Goal: Find contact information: Find contact information

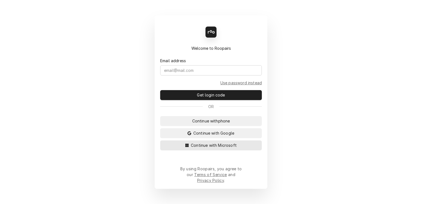
click at [199, 148] on span "Continue with Microsoft" at bounding box center [214, 145] width 48 height 6
click at [209, 150] on button "Continue with Microsoft" at bounding box center [211, 145] width 102 height 10
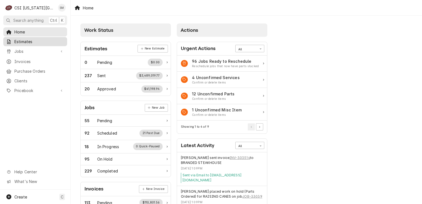
click at [24, 42] on span "Estimates" at bounding box center [39, 42] width 50 height 6
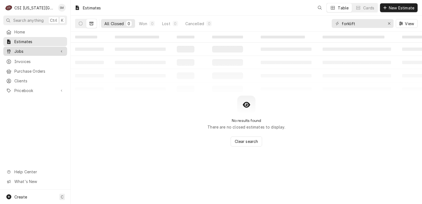
click at [24, 49] on span "Jobs" at bounding box center [35, 51] width 42 height 6
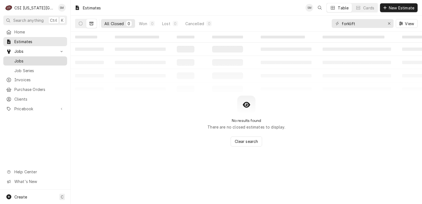
click at [23, 58] on span "Jobs" at bounding box center [39, 61] width 50 height 6
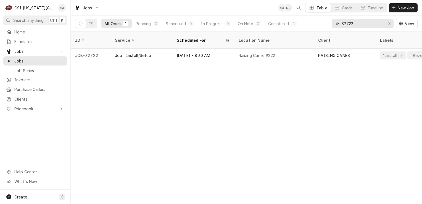
click at [356, 24] on input "32722" at bounding box center [362, 23] width 41 height 9
type input "3"
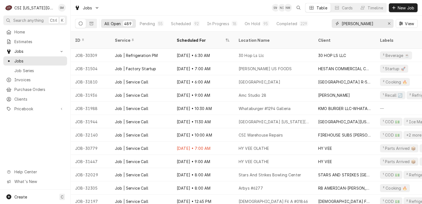
type input "sean"
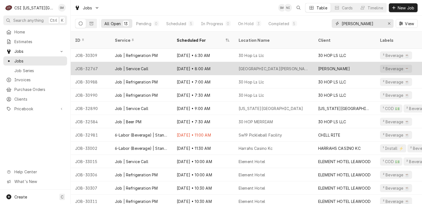
scroll to position [14, 0]
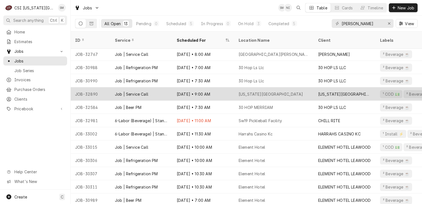
click at [282, 88] on div "Kansas City Museum" at bounding box center [274, 93] width 80 height 13
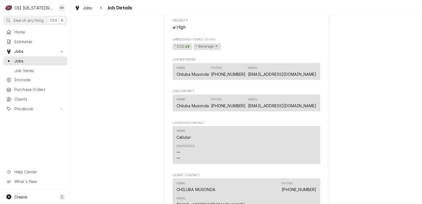
scroll to position [442, 0]
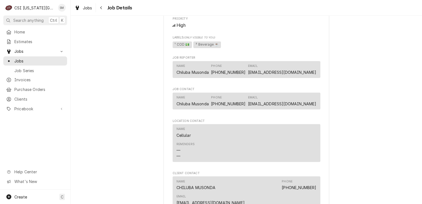
click at [272, 70] on link "cmusonda@kansascitymuseum.org" at bounding box center [282, 72] width 68 height 5
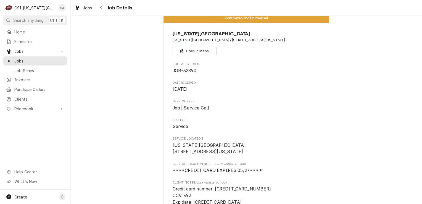
scroll to position [0, 0]
